Goal: Browse casually

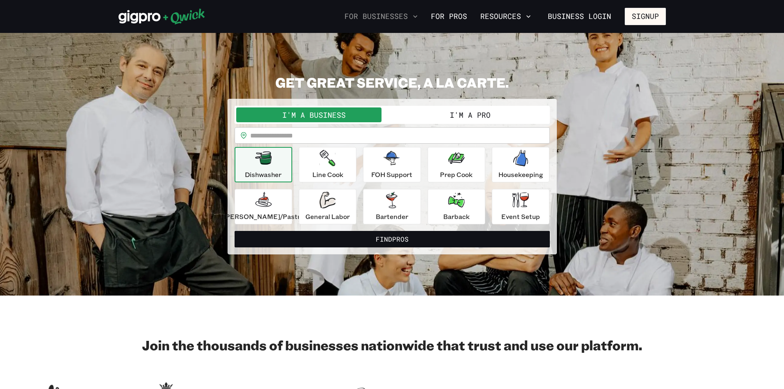
click at [417, 16] on icon "button" at bounding box center [415, 16] width 8 height 8
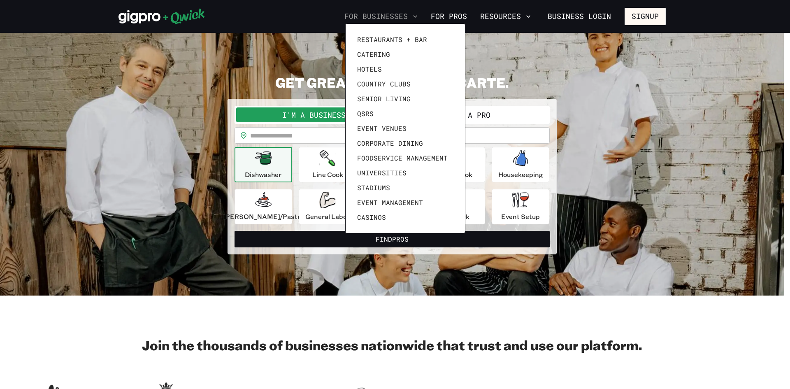
click at [417, 16] on div at bounding box center [395, 194] width 790 height 389
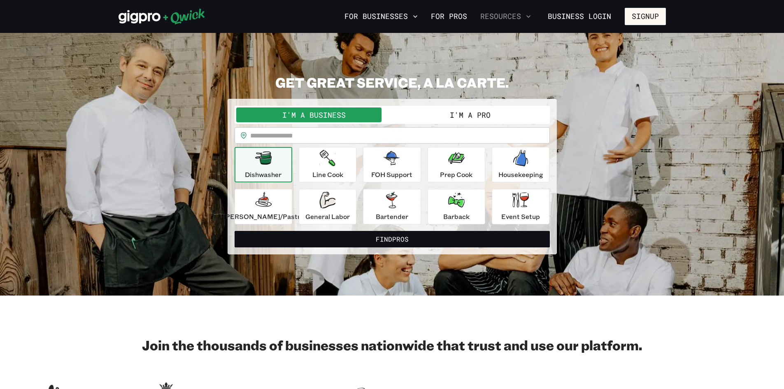
click at [529, 17] on icon "button" at bounding box center [528, 16] width 8 height 8
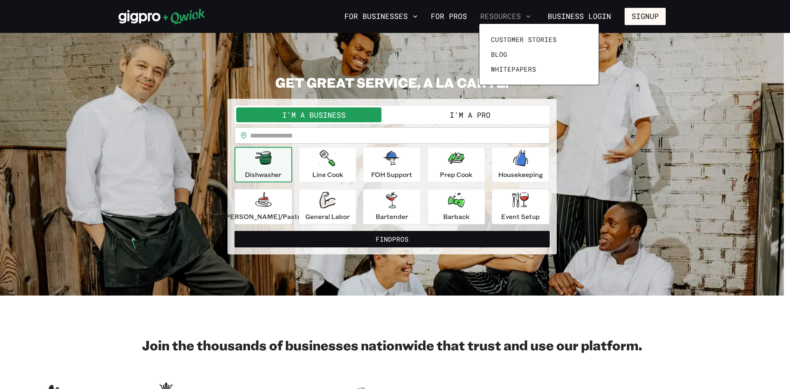
click at [529, 17] on div at bounding box center [395, 194] width 790 height 389
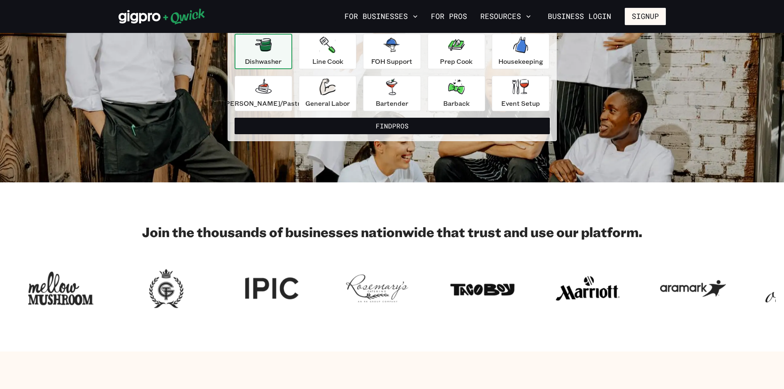
scroll to position [124, 0]
